Goal: Task Accomplishment & Management: Manage account settings

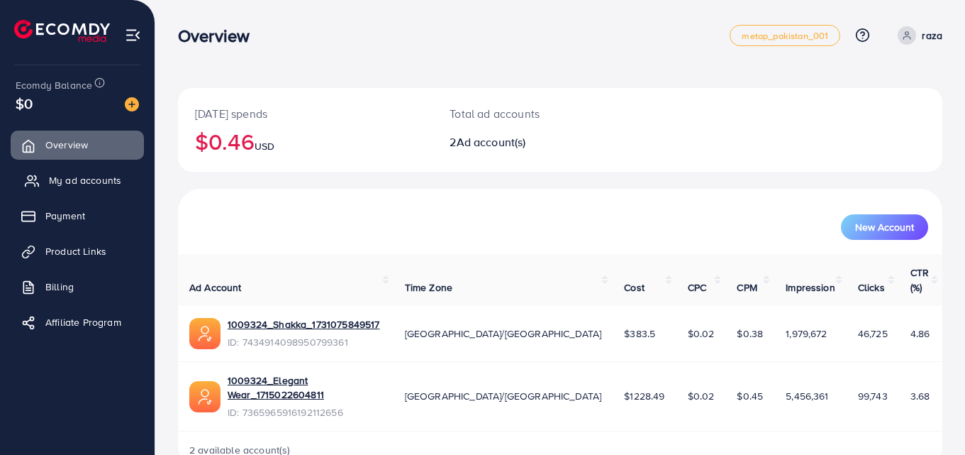
click at [87, 184] on span "My ad accounts" at bounding box center [85, 180] width 72 height 14
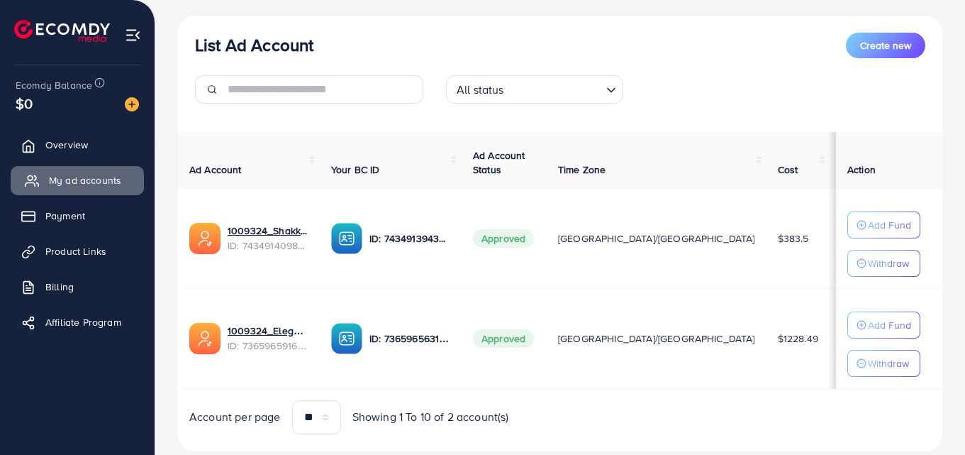
scroll to position [155, 0]
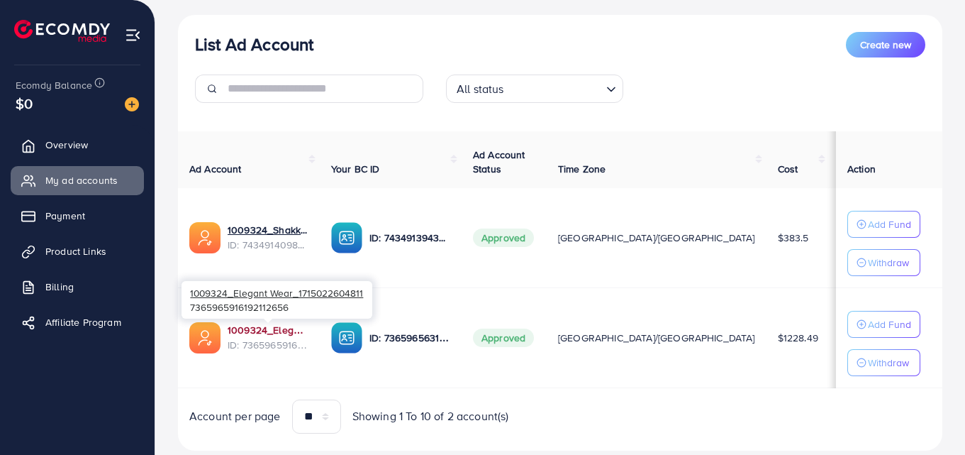
click at [260, 326] on link "1009324_Elegant Wear_1715022604811" at bounding box center [268, 330] width 81 height 14
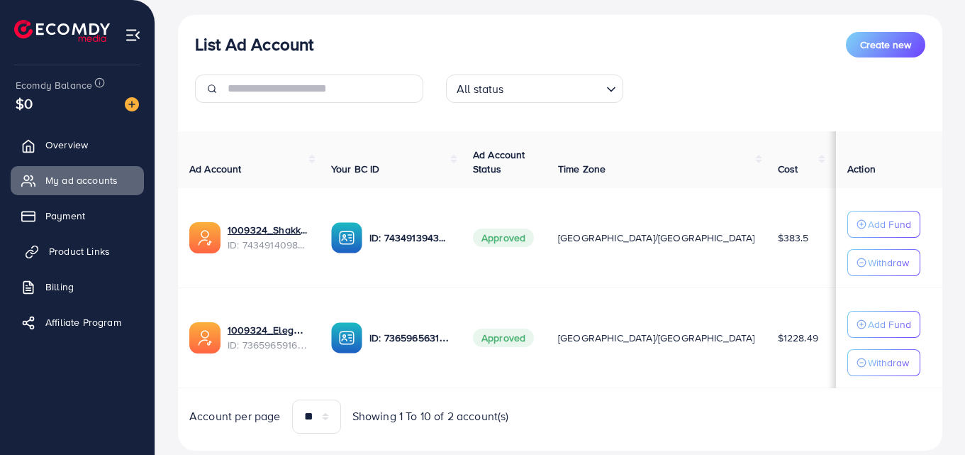
click at [71, 252] on span "Product Links" at bounding box center [79, 251] width 61 height 14
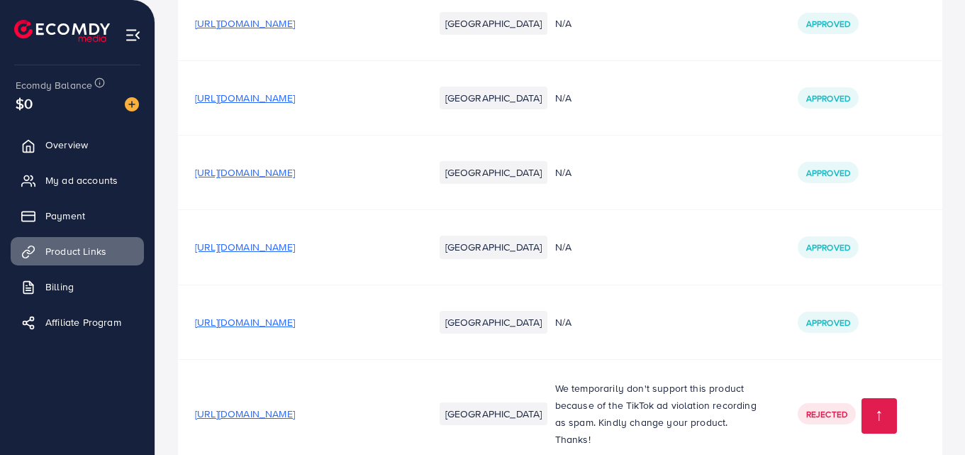
scroll to position [4402, 0]
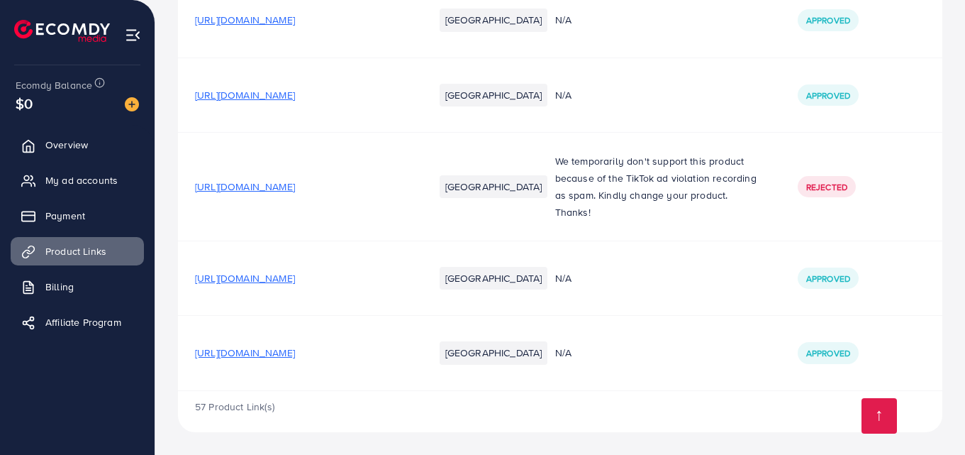
click at [295, 358] on span "[URL][DOMAIN_NAME]" at bounding box center [245, 352] width 100 height 14
click at [295, 275] on span "[URL][DOMAIN_NAME]" at bounding box center [245, 278] width 100 height 14
click at [64, 179] on span "My ad accounts" at bounding box center [85, 180] width 72 height 14
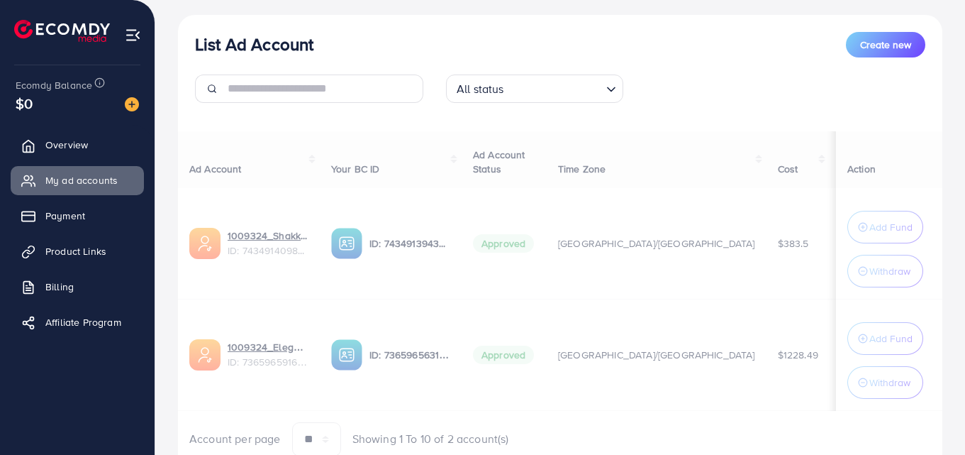
scroll to position [158, 0]
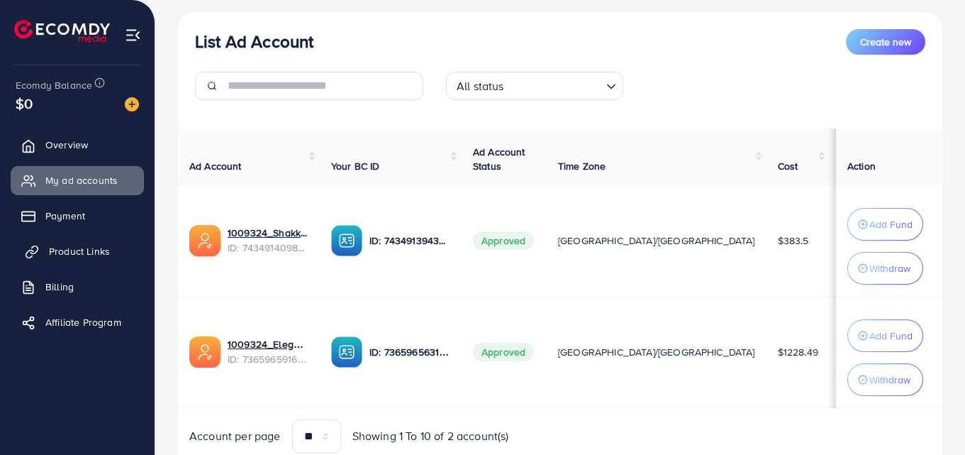
click at [95, 250] on span "Product Links" at bounding box center [79, 251] width 61 height 14
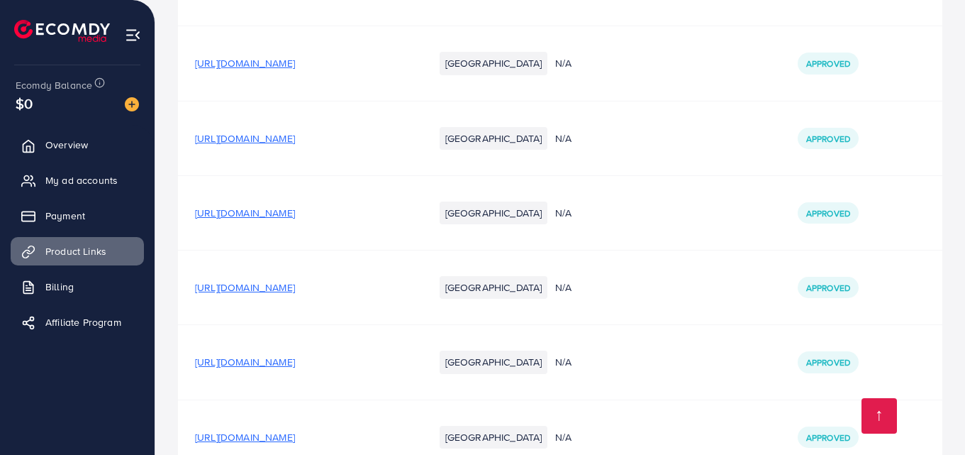
scroll to position [4402, 0]
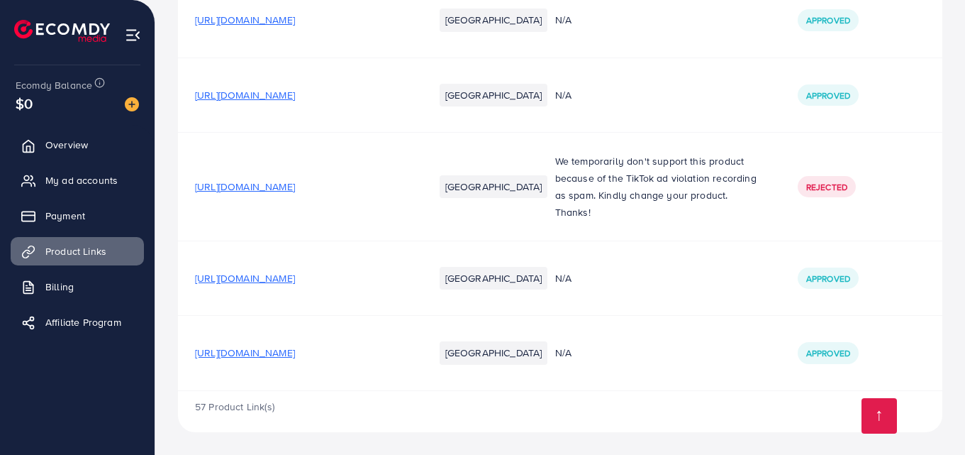
click at [295, 352] on span "[URL][DOMAIN_NAME]" at bounding box center [245, 352] width 100 height 14
